Goal: Transaction & Acquisition: Purchase product/service

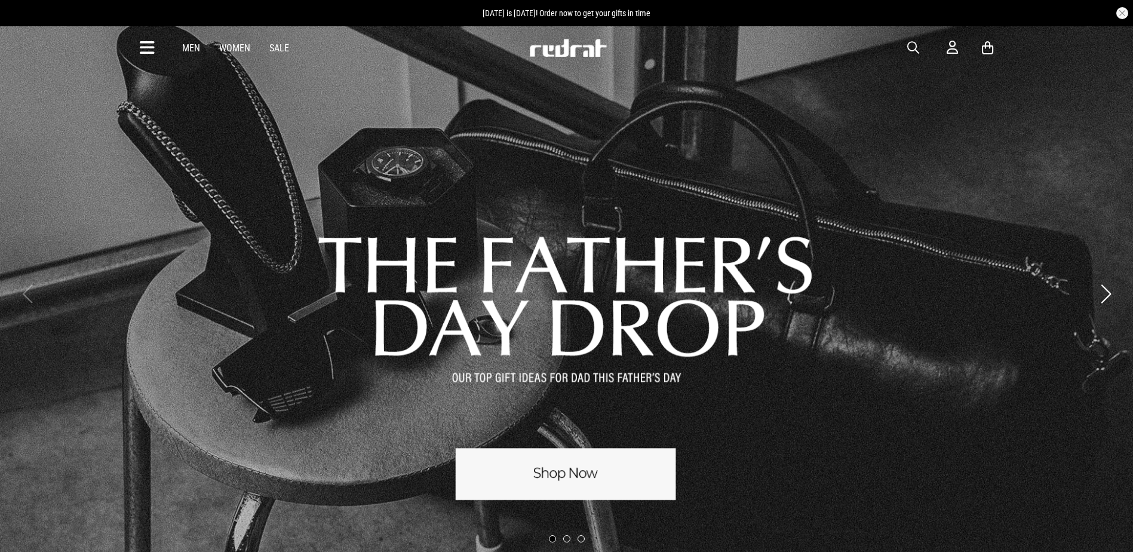
click at [146, 44] on icon at bounding box center [147, 48] width 15 height 20
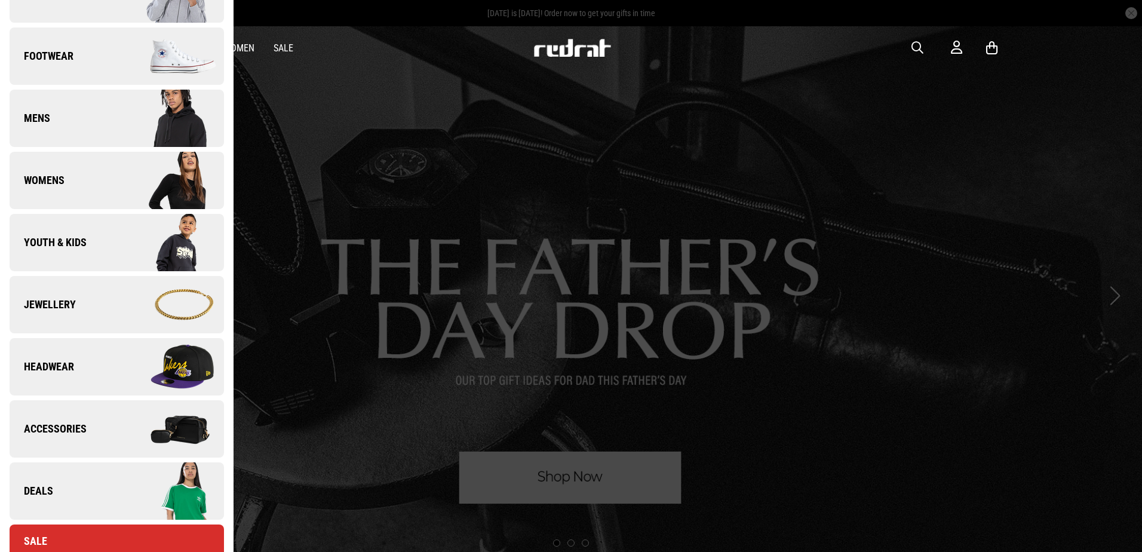
scroll to position [119, 0]
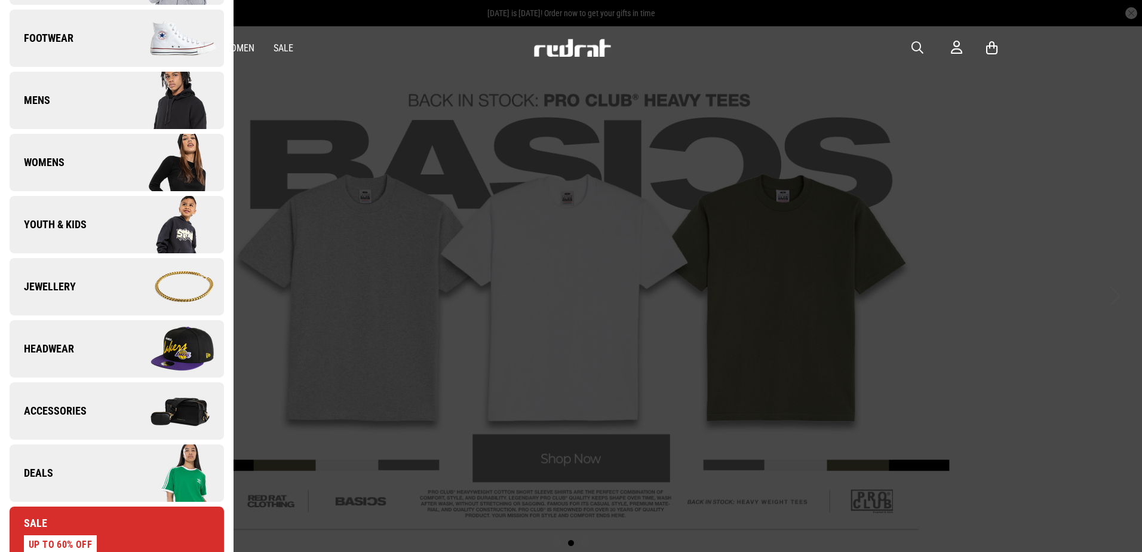
click at [58, 473] on link "Deals" at bounding box center [117, 473] width 214 height 57
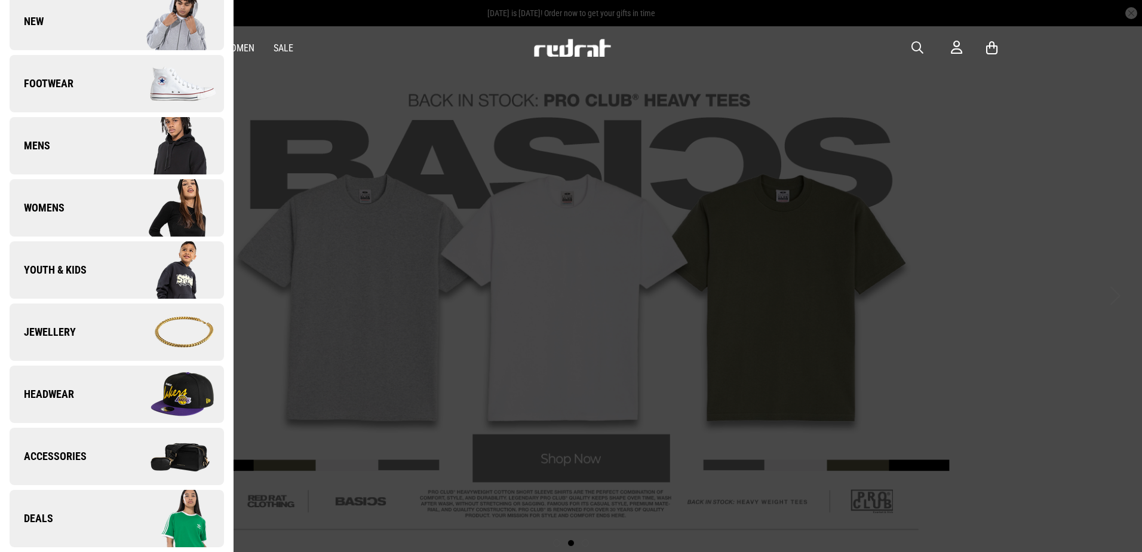
scroll to position [0, 0]
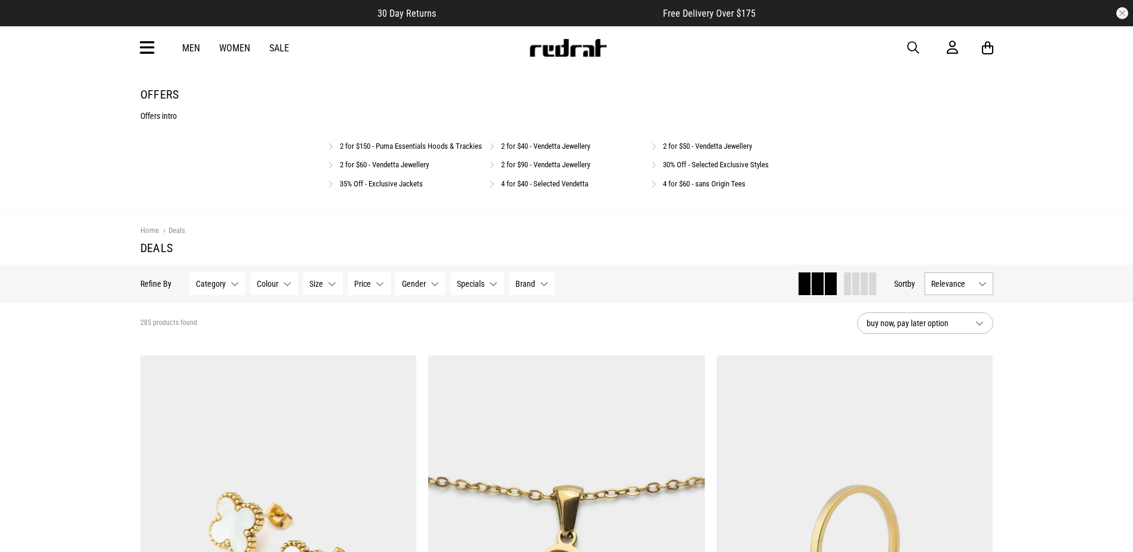
click at [396, 188] on link "35% Off - Exclusive Jackets" at bounding box center [381, 183] width 83 height 9
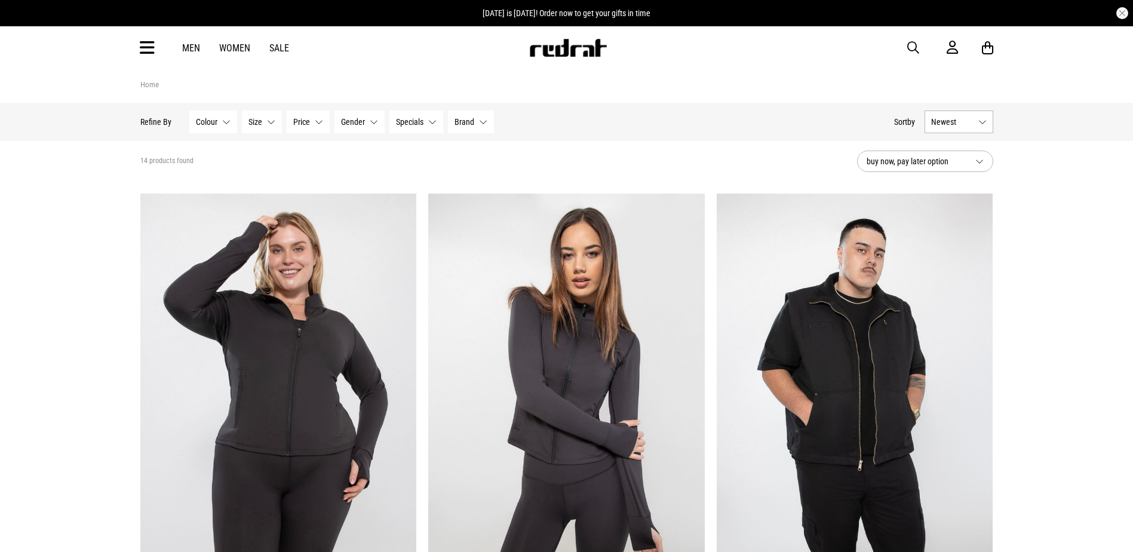
click at [914, 44] on span "button" at bounding box center [914, 48] width 12 height 14
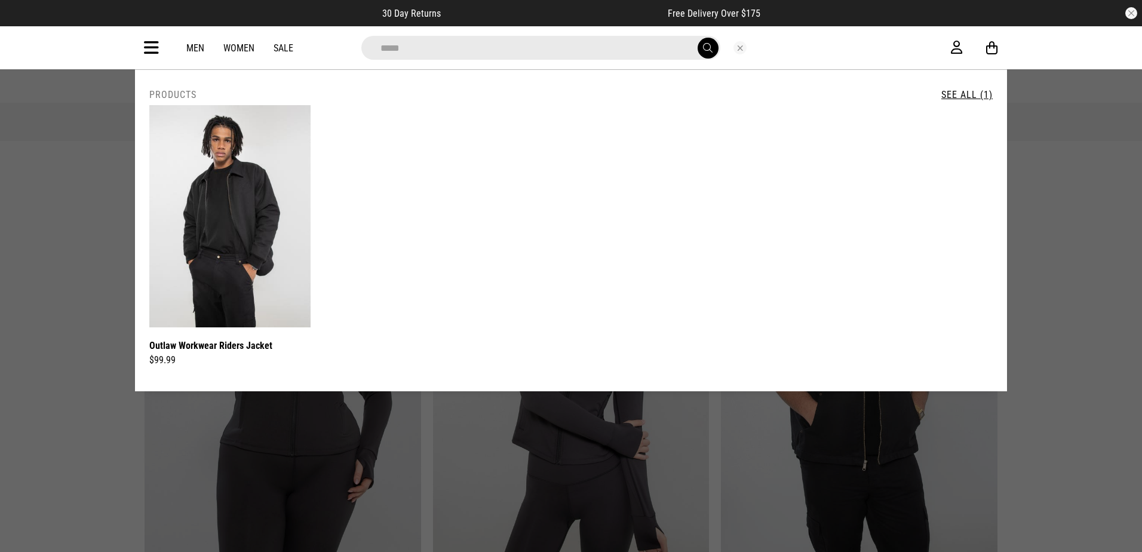
type input "*****"
click at [698, 38] on button "submit" at bounding box center [708, 48] width 21 height 21
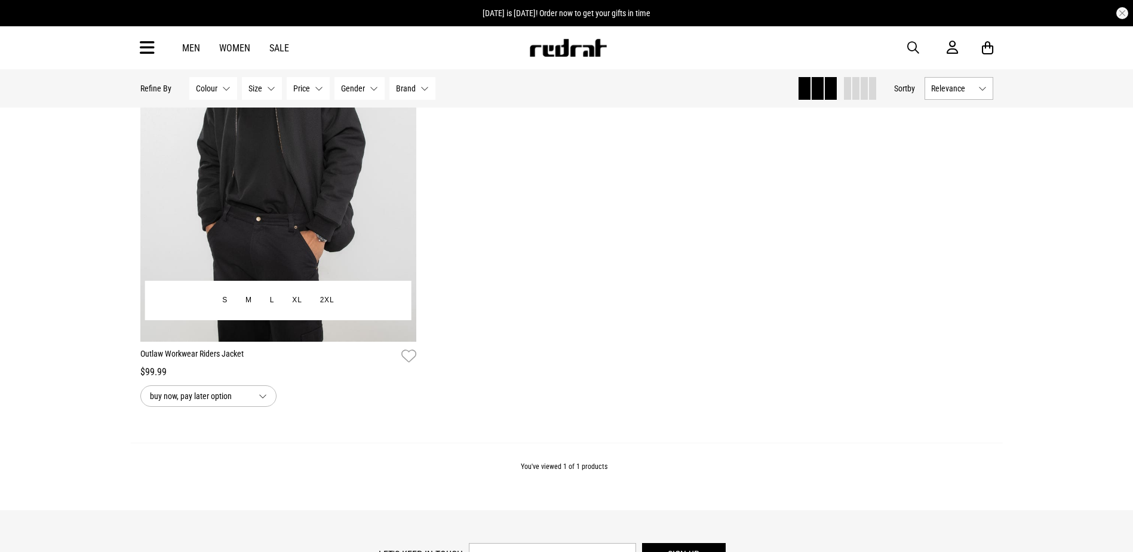
scroll to position [158, 0]
